Goal: Contribute content: Add original content to the website for others to see

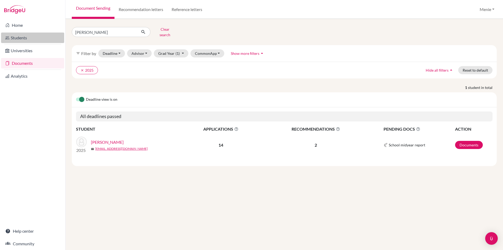
click at [22, 38] on link "Students" at bounding box center [32, 38] width 63 height 10
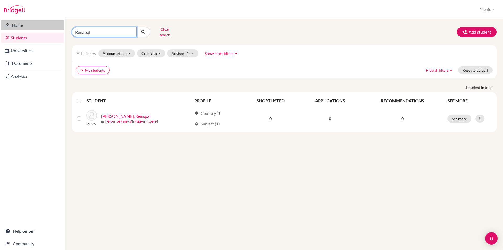
drag, startPoint x: 87, startPoint y: 28, endPoint x: 17, endPoint y: 24, distance: 70.1
click at [17, 24] on div "Home Students Universities Documents Analytics Help center Community Students o…" at bounding box center [251, 125] width 503 height 250
click at [116, 30] on input "Find student by name..." at bounding box center [104, 32] width 65 height 10
type input "a"
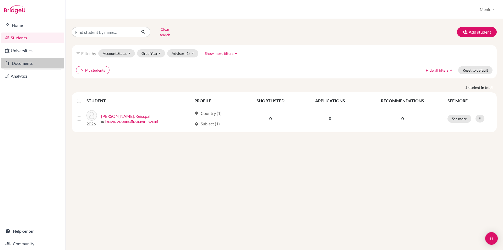
click at [38, 62] on link "Documents" at bounding box center [32, 63] width 63 height 10
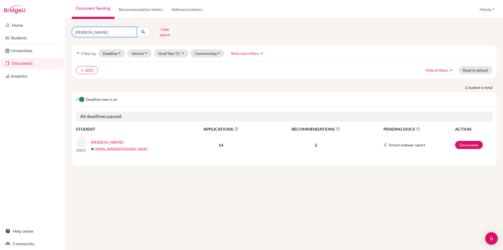
click at [130, 30] on input "[PERSON_NAME]" at bounding box center [104, 32] width 65 height 10
type input "asmi"
click at [145, 29] on icon "submit" at bounding box center [143, 31] width 5 height 5
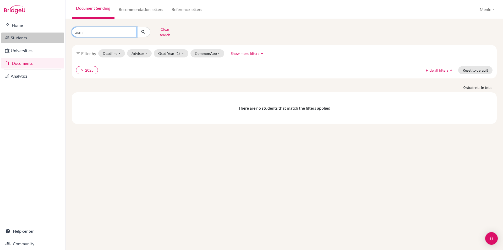
drag, startPoint x: 87, startPoint y: 29, endPoint x: 43, endPoint y: 33, distance: 43.4
click at [43, 33] on div "Home Students Universities Documents Analytics Help center Community Document S…" at bounding box center [251, 125] width 503 height 250
click at [192, 9] on link "Reference letters" at bounding box center [187, 9] width 39 height 19
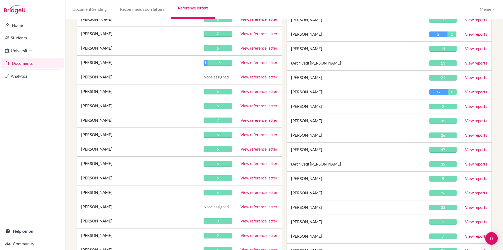
scroll to position [5621, 0]
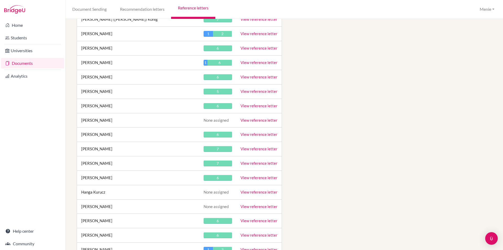
click at [260, 134] on link "View reference letter" at bounding box center [259, 134] width 37 height 5
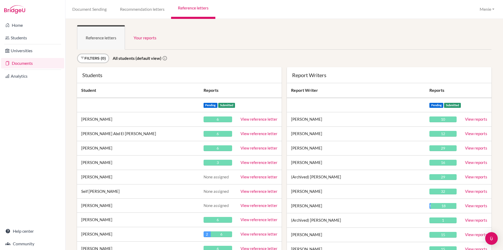
click at [258, 148] on link "View reference letter" at bounding box center [259, 148] width 37 height 5
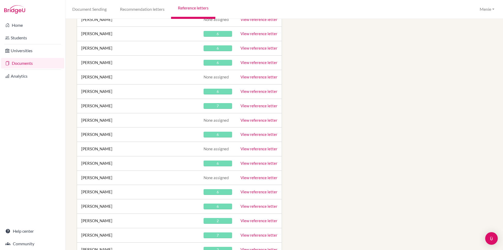
scroll to position [5002, 0]
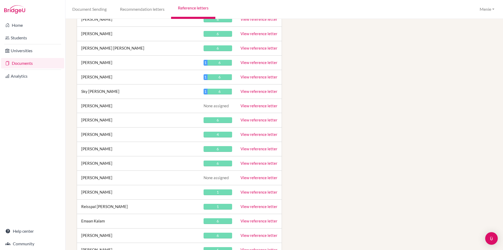
click at [257, 135] on link "View reference letter" at bounding box center [259, 134] width 37 height 5
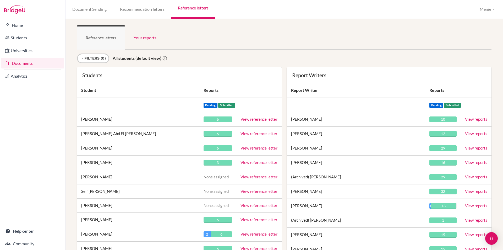
scroll to position [5290, 0]
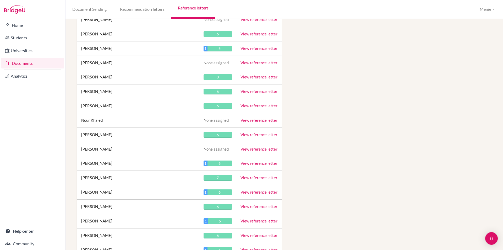
click at [264, 133] on link "View reference letter" at bounding box center [259, 134] width 37 height 5
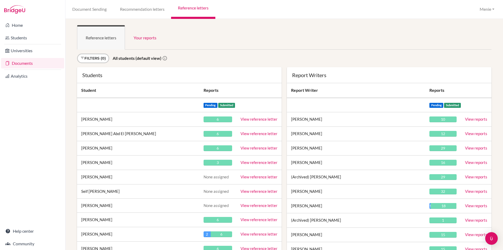
scroll to position [6512, 0]
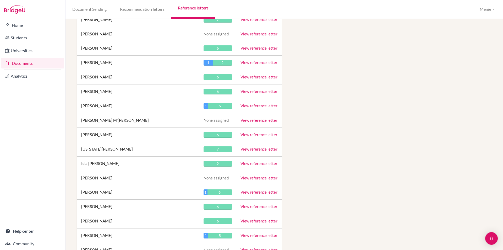
click at [262, 204] on link "View reference letter" at bounding box center [259, 206] width 37 height 5
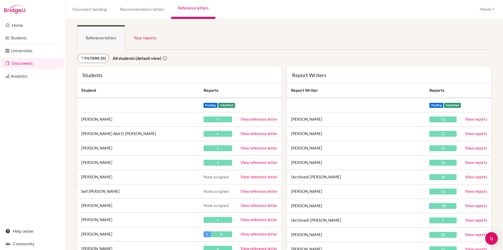
click at [249, 147] on link "View reference letter" at bounding box center [259, 148] width 37 height 5
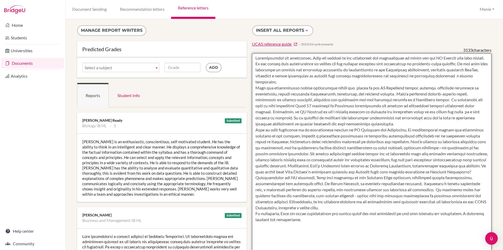
drag, startPoint x: 468, startPoint y: 57, endPoint x: 477, endPoint y: 60, distance: 9.2
click at [479, 58] on textarea at bounding box center [372, 204] width 240 height 303
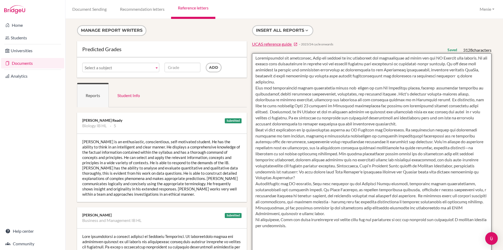
click at [293, 83] on textarea at bounding box center [372, 204] width 240 height 303
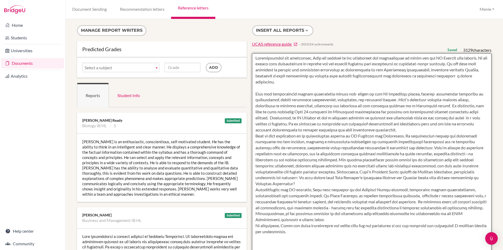
drag, startPoint x: 473, startPoint y: 64, endPoint x: 463, endPoint y: 71, distance: 12.1
click at [463, 71] on textarea at bounding box center [372, 204] width 240 height 303
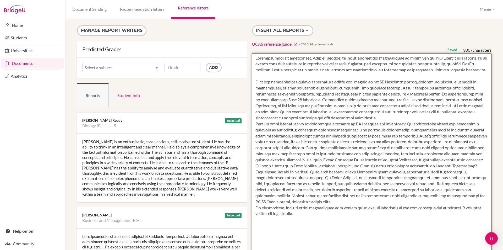
click at [366, 122] on textarea at bounding box center [372, 204] width 240 height 303
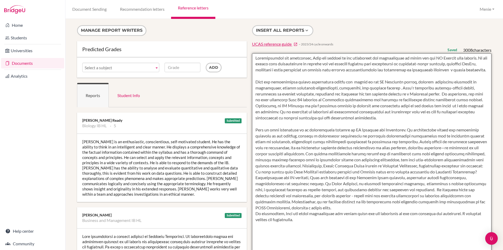
click at [332, 182] on textarea at bounding box center [372, 204] width 240 height 303
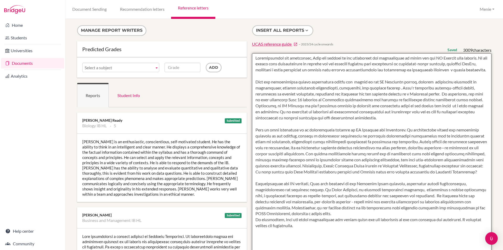
click at [330, 225] on textarea at bounding box center [372, 204] width 240 height 303
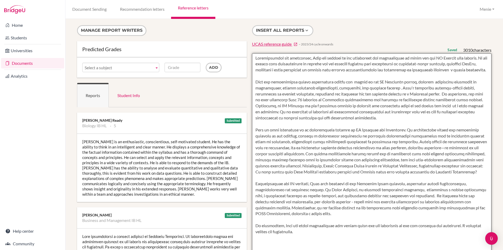
type textarea "Conscientious and personable, Adam has adapted to the challenges and expectatio…"
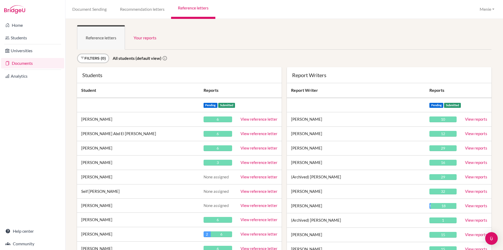
click at [382, 39] on ul "Reference letters Your reports" at bounding box center [284, 37] width 415 height 24
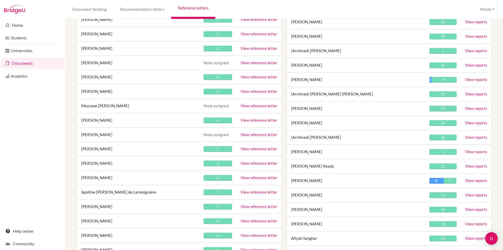
scroll to position [9661, 0]
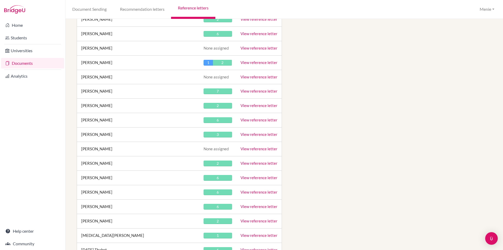
click at [254, 134] on link "View reference letter" at bounding box center [259, 134] width 37 height 5
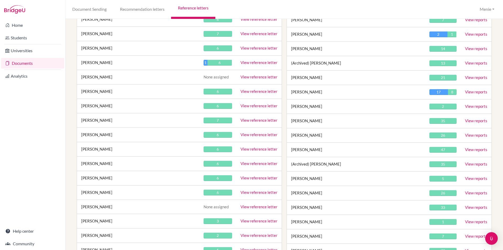
scroll to position [5621, 0]
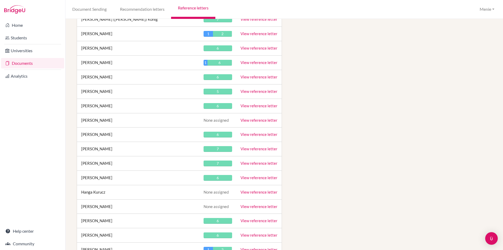
click at [255, 134] on link "View reference letter" at bounding box center [259, 134] width 37 height 5
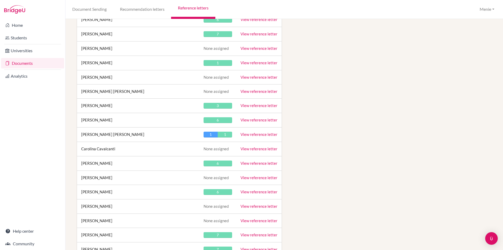
scroll to position [3580, 0]
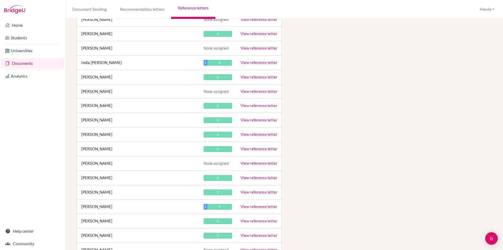
drag, startPoint x: 330, startPoint y: 47, endPoint x: 334, endPoint y: 42, distance: 6.8
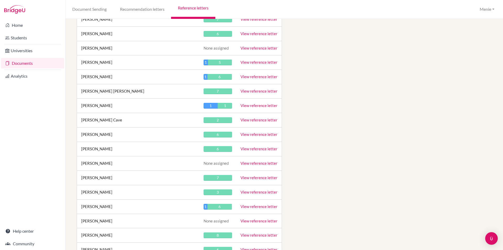
scroll to position [3177, 0]
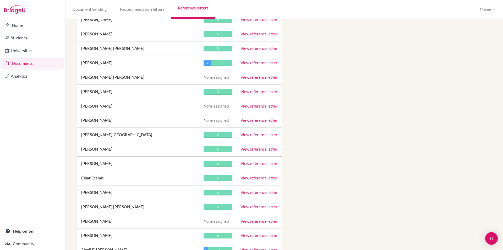
click at [251, 134] on link "View reference letter" at bounding box center [259, 134] width 37 height 5
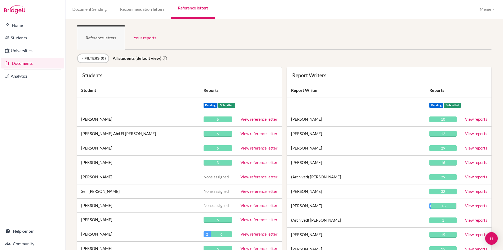
click at [260, 147] on link "View reference letter" at bounding box center [259, 148] width 37 height 5
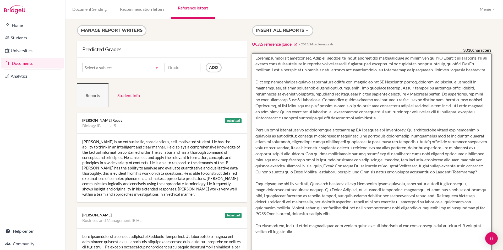
click at [290, 64] on textarea at bounding box center [372, 204] width 240 height 303
click at [287, 70] on textarea at bounding box center [372, 204] width 240 height 303
type textarea "Conscientious and personable, Adam has adapted to the challenges and expectatio…"
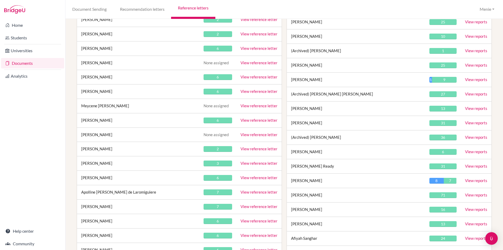
scroll to position [9661, 0]
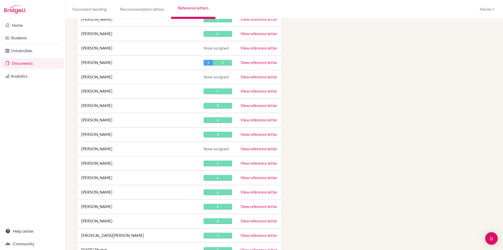
click at [261, 134] on link "View reference letter" at bounding box center [259, 134] width 37 height 5
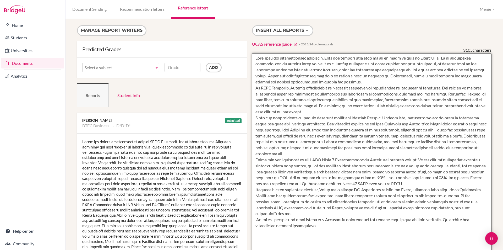
click at [369, 81] on textarea at bounding box center [372, 204] width 240 height 303
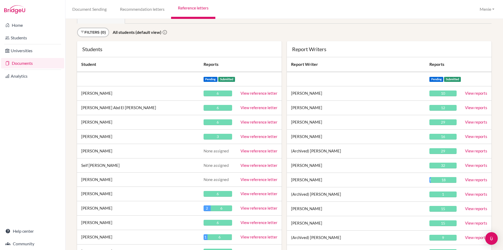
scroll to position [26, 0]
click at [258, 122] on link "View reference letter" at bounding box center [259, 121] width 37 height 5
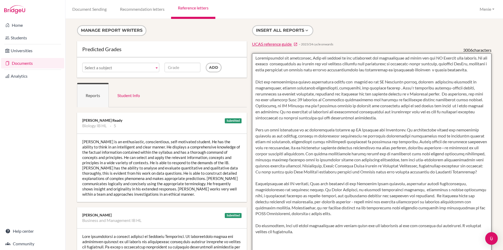
drag, startPoint x: 255, startPoint y: 63, endPoint x: 270, endPoint y: 79, distance: 22.3
click at [274, 77] on textarea at bounding box center [372, 204] width 240 height 303
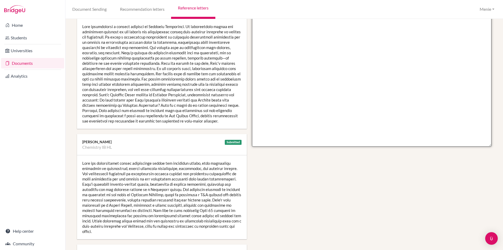
scroll to position [288, 0]
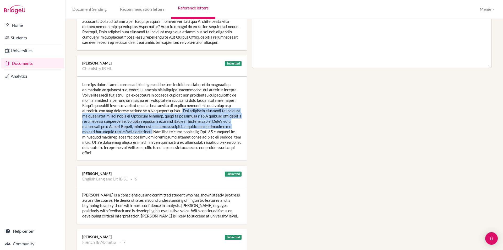
drag, startPoint x: 157, startPoint y: 115, endPoint x: 122, endPoint y: 138, distance: 41.2
click at [122, 138] on div at bounding box center [162, 119] width 170 height 84
copy div "His proactive approach to learning is showcased by his visit to [GEOGRAPHIC_DAT…"
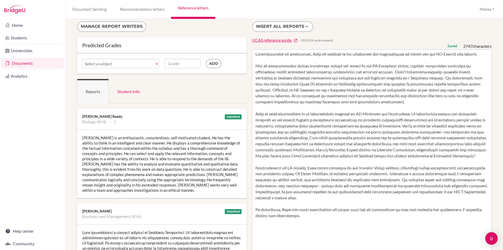
scroll to position [0, 0]
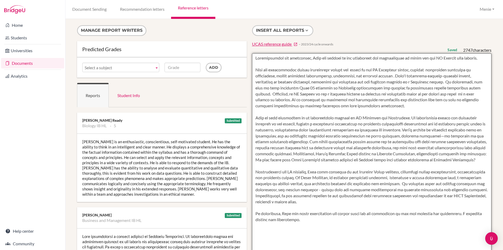
click at [421, 82] on textarea at bounding box center [372, 204] width 240 height 303
paste textarea "His proactive approach to learning is showcased by his visit to [GEOGRAPHIC_DAT…"
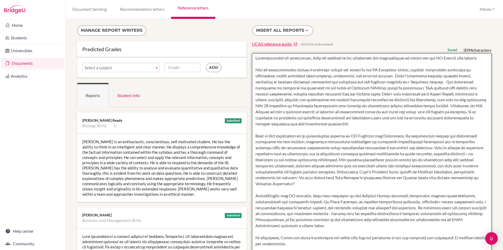
drag, startPoint x: 391, startPoint y: 88, endPoint x: 372, endPoint y: 87, distance: 18.9
click at [372, 87] on textarea at bounding box center [372, 204] width 240 height 303
click at [395, 100] on textarea at bounding box center [372, 204] width 240 height 303
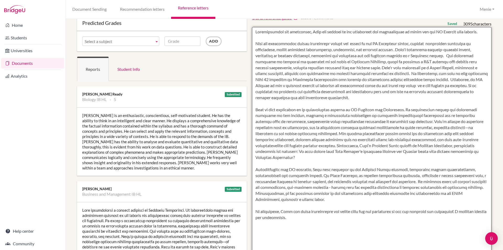
drag, startPoint x: 310, startPoint y: 211, endPoint x: 310, endPoint y: 219, distance: 8.1
click at [310, 211] on textarea at bounding box center [372, 178] width 240 height 303
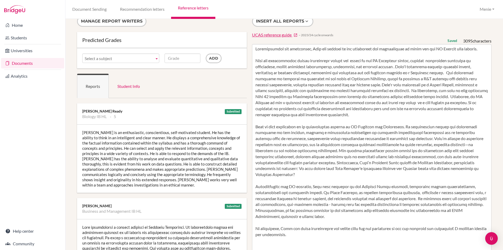
scroll to position [0, 0]
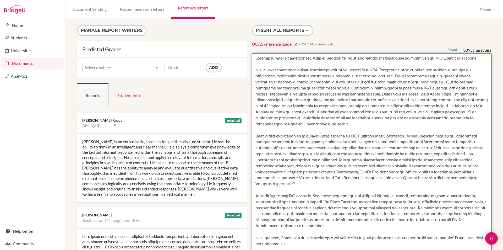
drag, startPoint x: 299, startPoint y: 237, endPoint x: 310, endPoint y: 238, distance: 10.5
click at [310, 238] on textarea at bounding box center [372, 204] width 240 height 303
drag, startPoint x: 332, startPoint y: 238, endPoint x: 358, endPoint y: 239, distance: 26.8
click at [358, 239] on textarea at bounding box center [372, 204] width 240 height 303
type textarea "Conscientious and personable, [PERSON_NAME] has adapted to the challenges and e…"
